Goal: Task Accomplishment & Management: Use online tool/utility

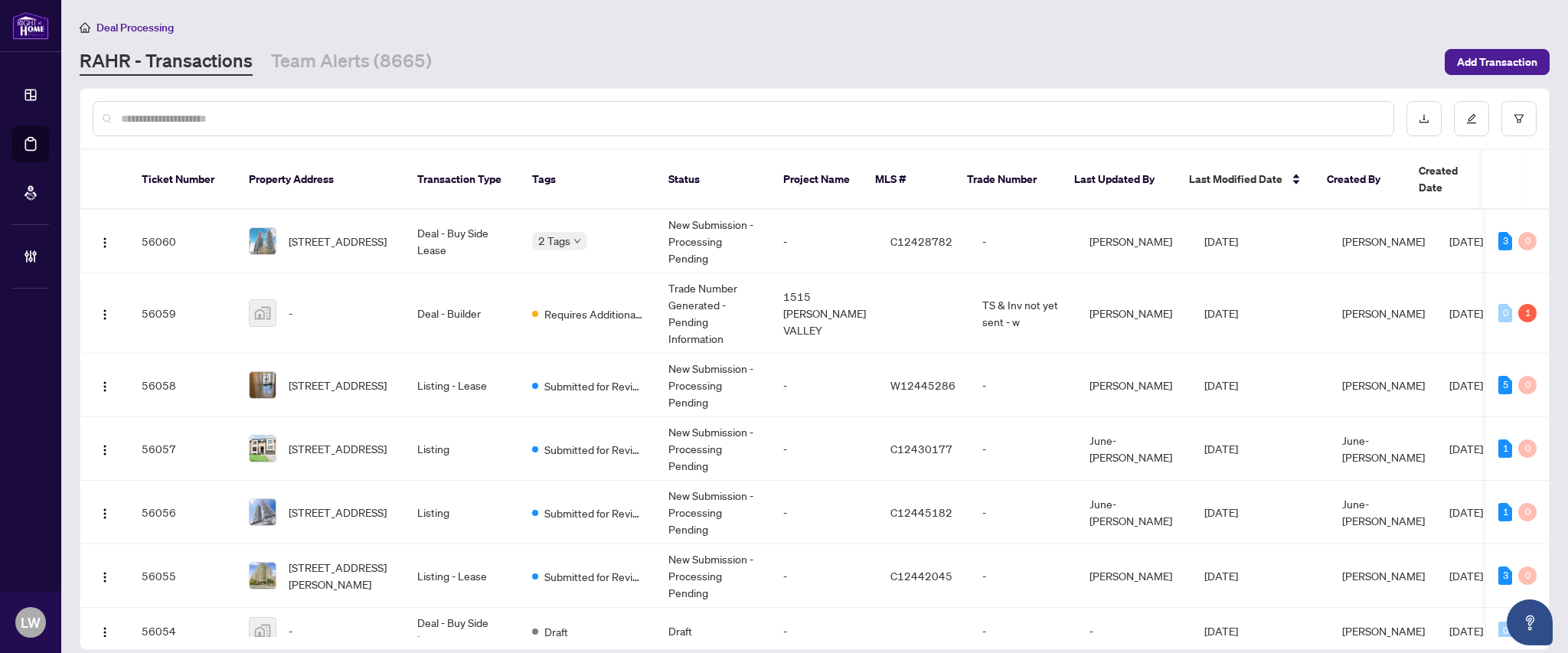
click at [436, 117] on input "text" at bounding box center [750, 118] width 1260 height 17
type input "*****"
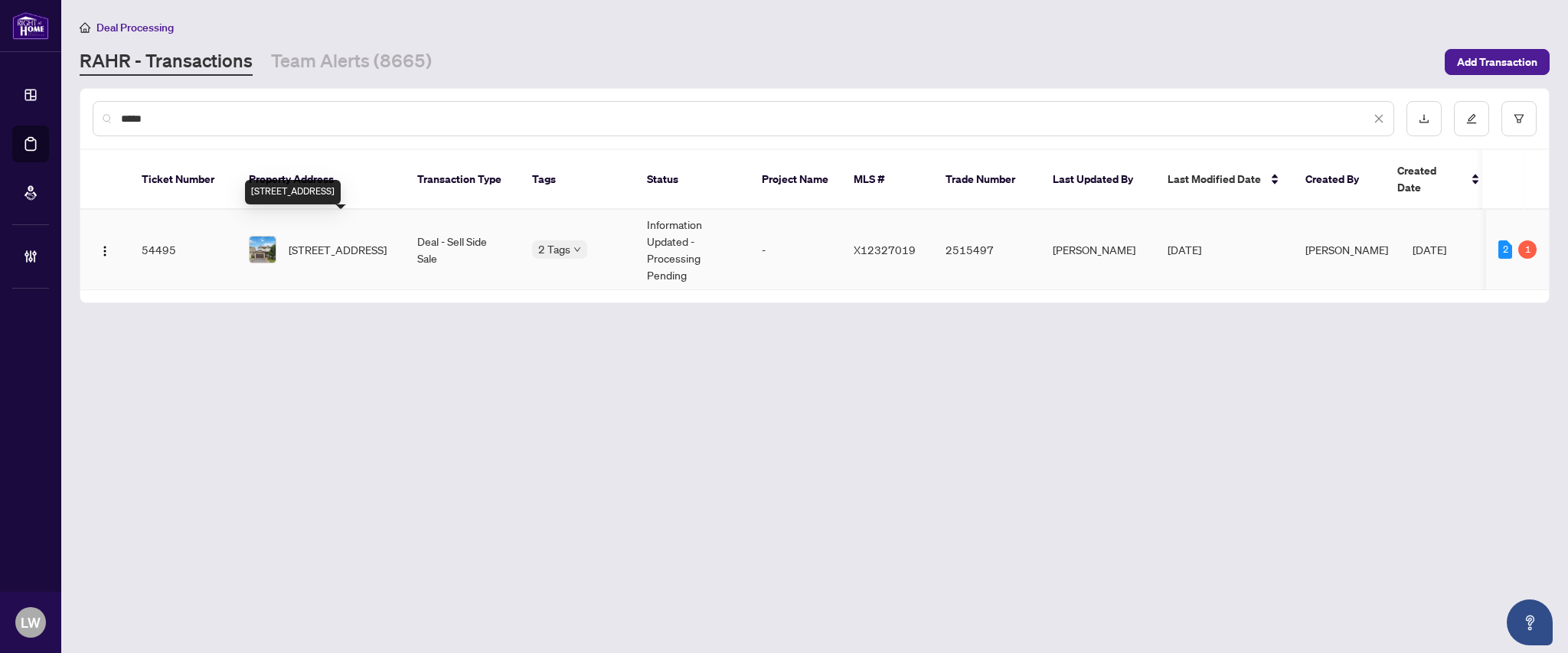
click at [322, 241] on span "[STREET_ADDRESS]" at bounding box center [337, 249] width 98 height 17
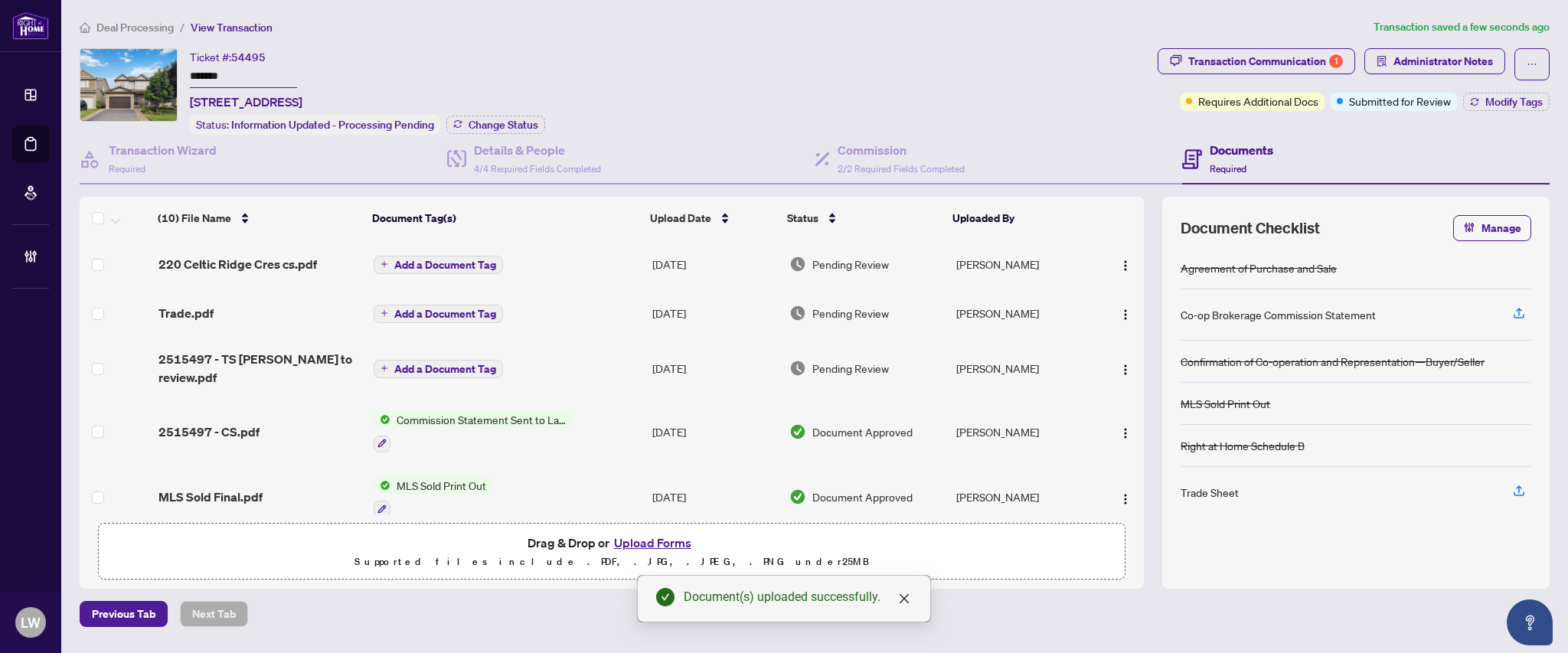
click at [390, 256] on button "Add a Document Tag" at bounding box center [439, 265] width 130 height 18
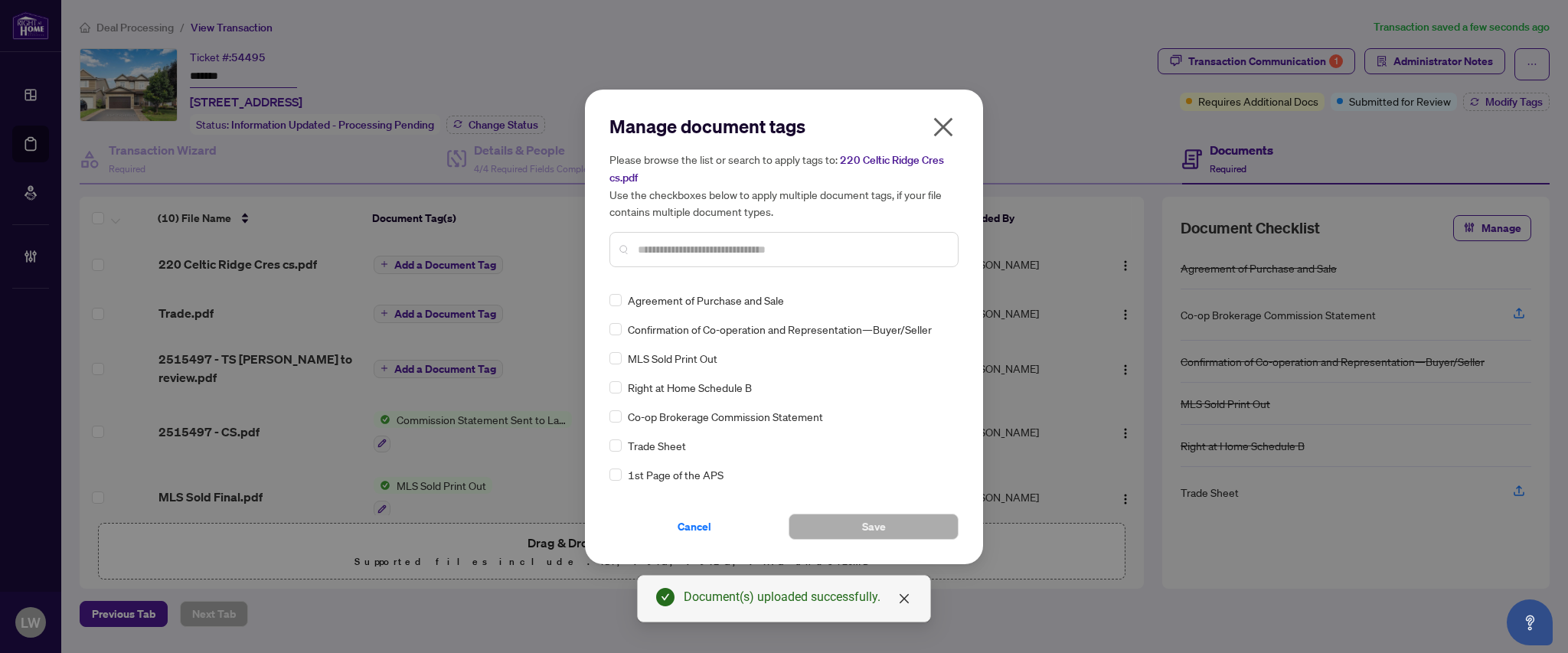
click at [713, 242] on input "text" at bounding box center [792, 249] width 308 height 17
type input "****"
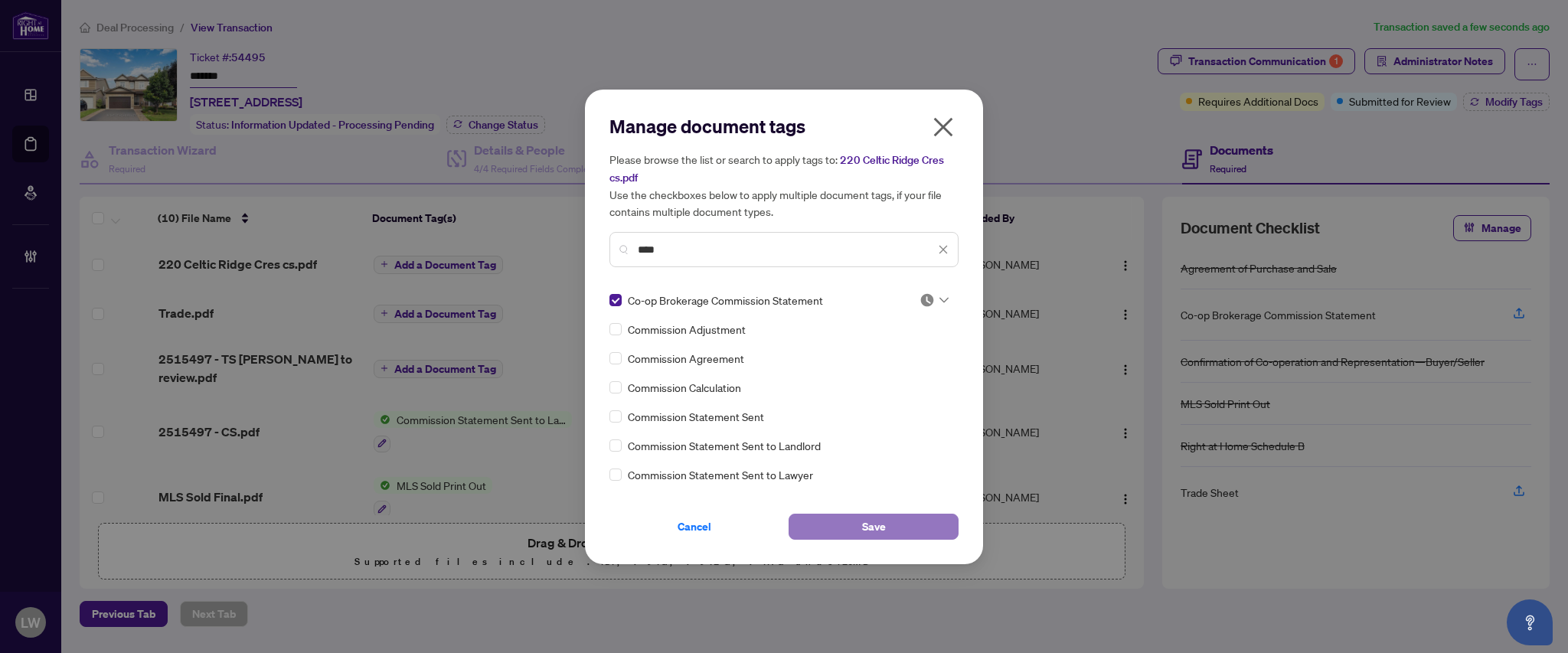
click at [849, 523] on button "Save" at bounding box center [874, 526] width 170 height 26
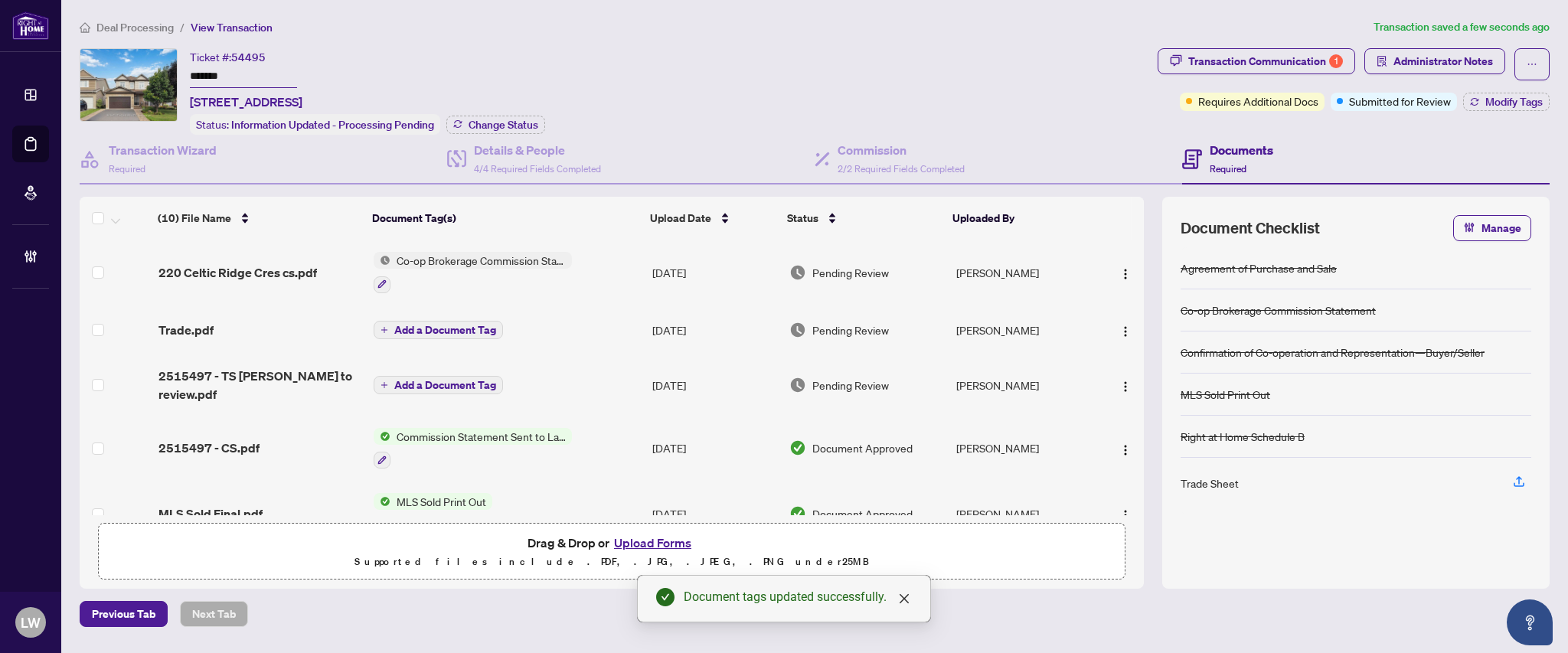
click at [867, 268] on span "Pending Review" at bounding box center [850, 272] width 77 height 17
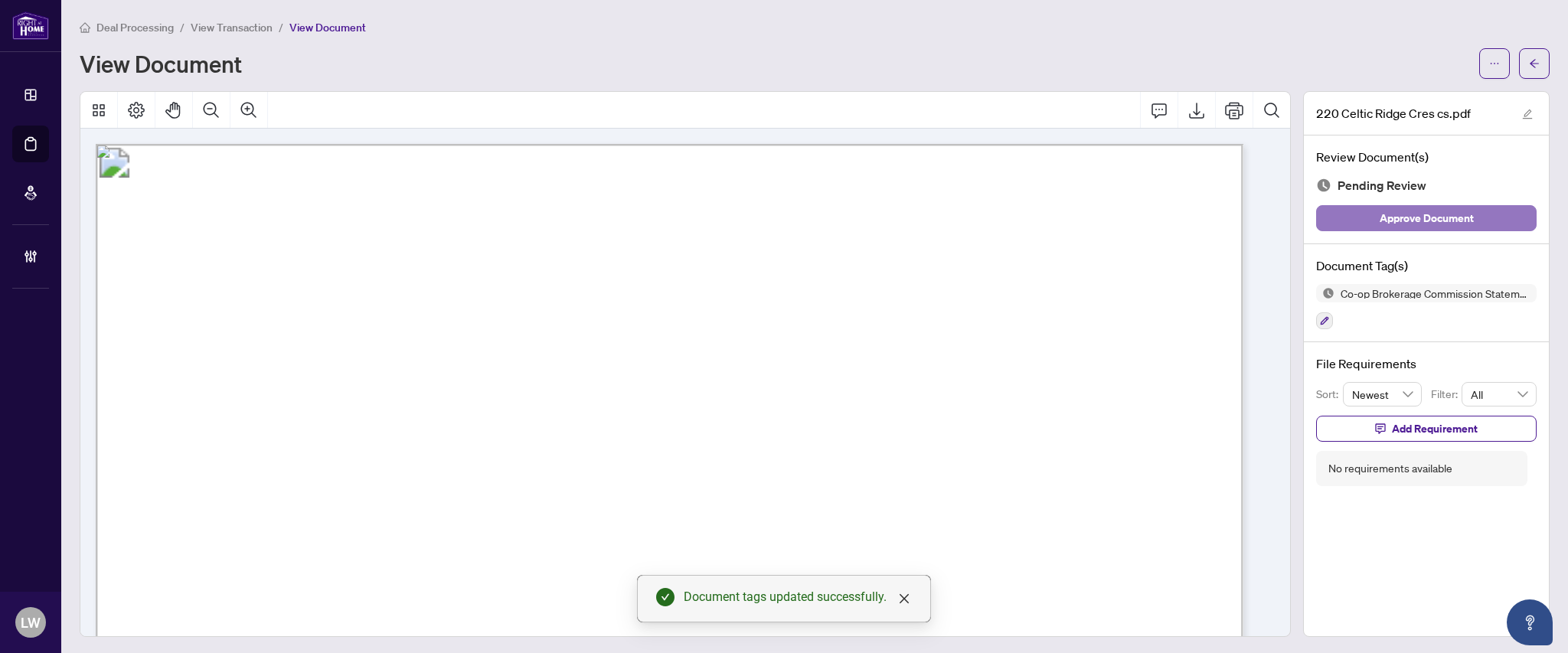
click at [1391, 223] on span "Approve Document" at bounding box center [1427, 218] width 95 height 24
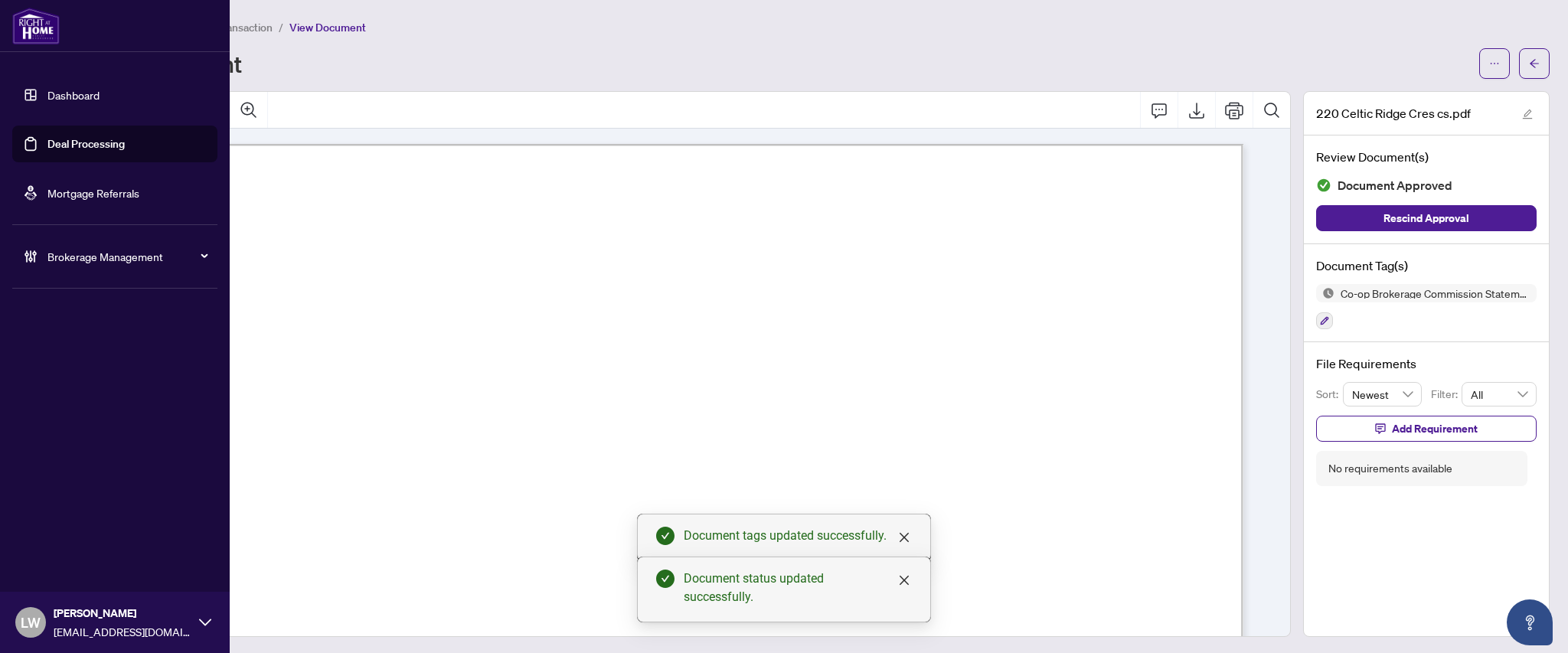
click at [89, 144] on link "Deal Processing" at bounding box center [86, 143] width 77 height 14
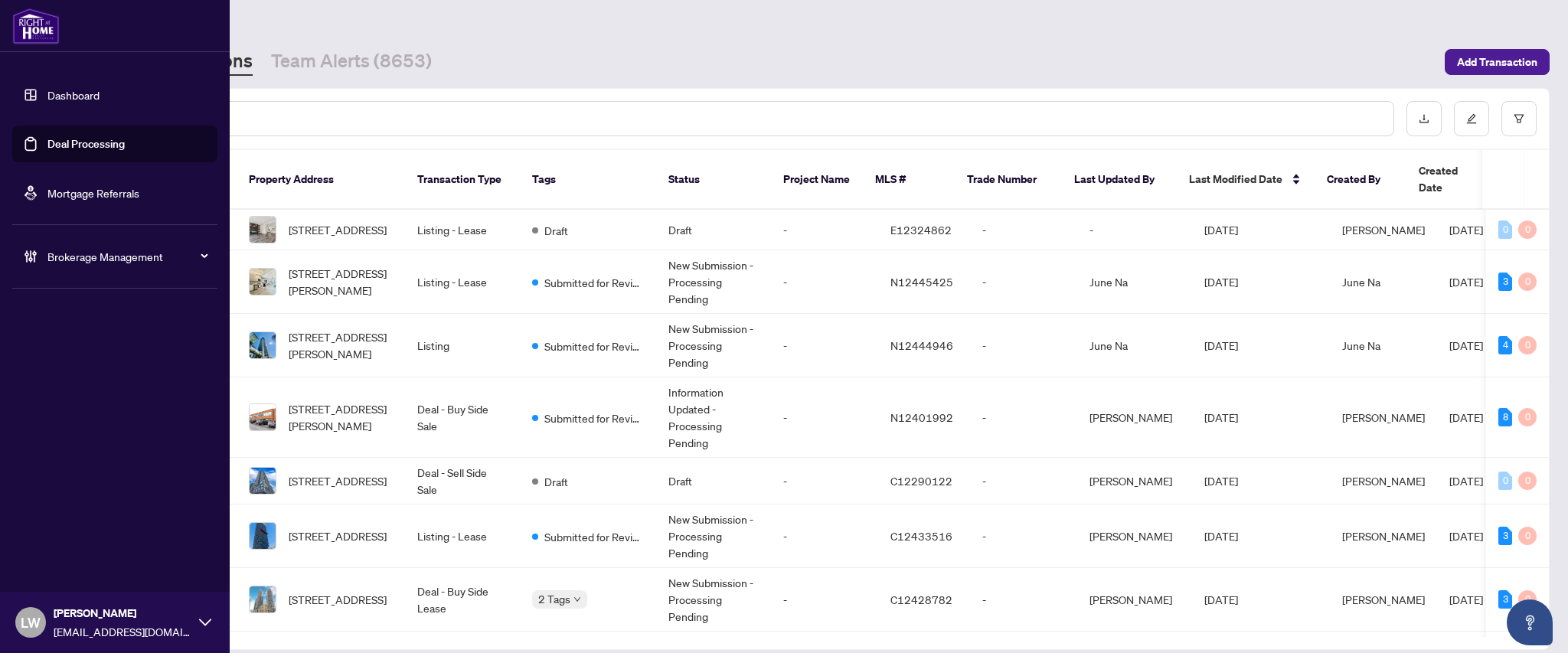
click at [19, 623] on span "LW" at bounding box center [31, 622] width 31 height 31
click at [54, 562] on span "Logout" at bounding box center [61, 563] width 34 height 24
